Goal: Transaction & Acquisition: Download file/media

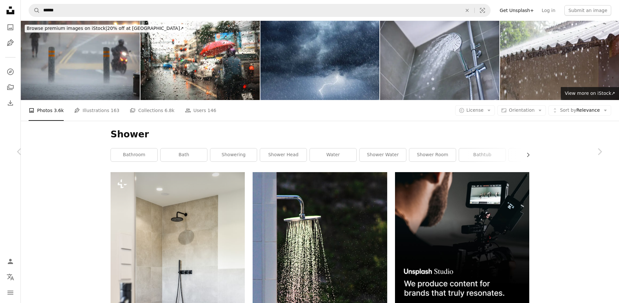
scroll to position [20874, 0]
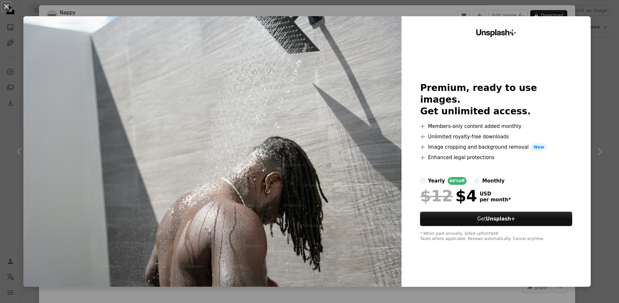
click at [605, 20] on div "An X shape Unsplash+ Premium, ready to use images. Get unlimited access. A plus…" at bounding box center [309, 151] width 619 height 303
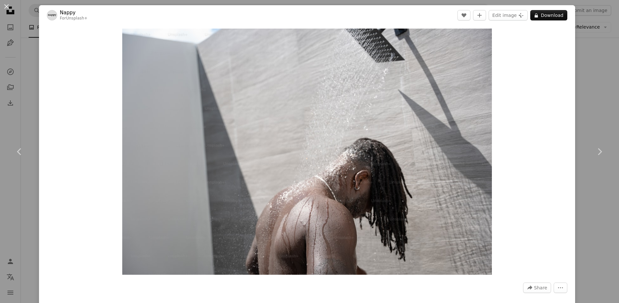
click at [605, 33] on div "An X shape Chevron left Chevron right Nappy For Unsplash+ A heart A plus sign E…" at bounding box center [309, 151] width 619 height 303
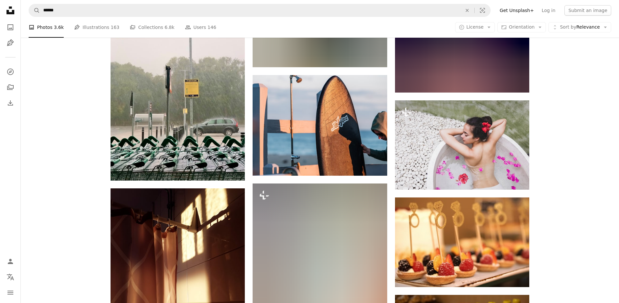
scroll to position [28370, 0]
